Goal: Find specific page/section: Find specific page/section

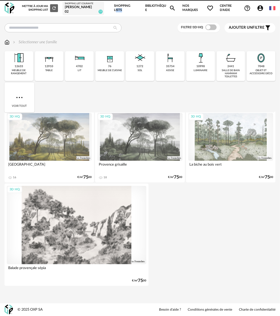
click at [135, 7] on link "Shopping Lists" at bounding box center [126, 8] width 25 height 16
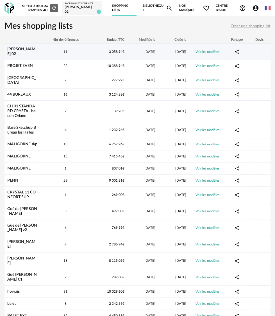
click at [109, 50] on div "3 058,94 €" at bounding box center [109, 52] width 37 height 5
click at [26, 50] on link "[PERSON_NAME] 02" at bounding box center [21, 51] width 28 height 9
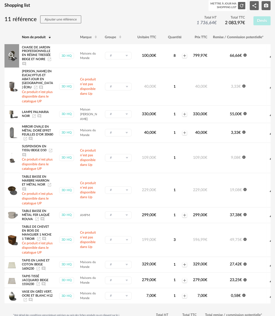
scroll to position [85, 0]
